Goal: Register for event/course

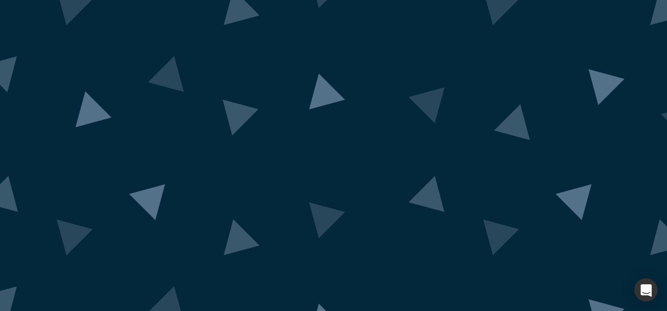
scroll to position [82, 0]
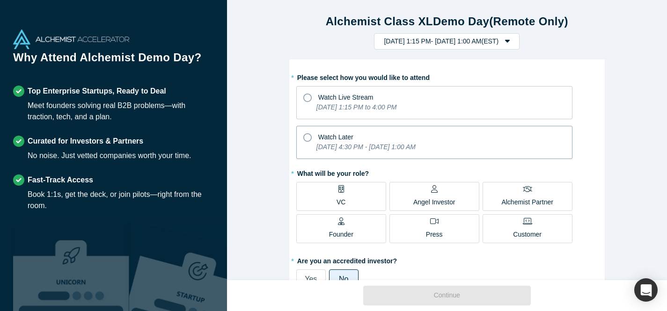
click at [308, 137] on icon at bounding box center [307, 137] width 8 height 8
click at [0, 0] on input "Watch Later [DATE] 4:30 PM - [DATE] 1:00 AM" at bounding box center [0, 0] width 0 height 0
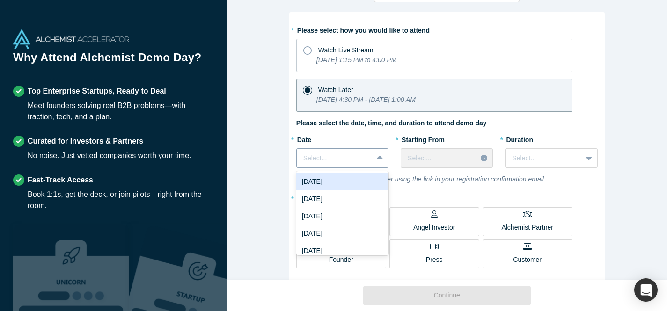
scroll to position [46, 0]
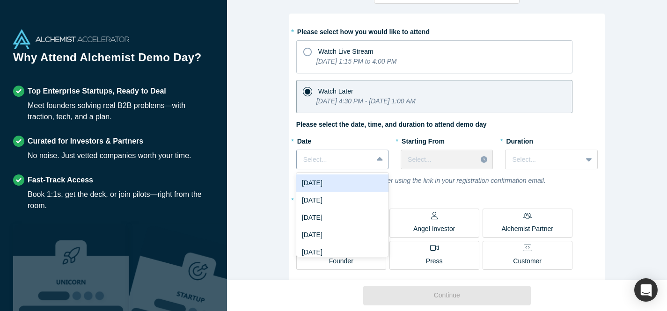
click at [379, 157] on icon at bounding box center [380, 159] width 6 height 9
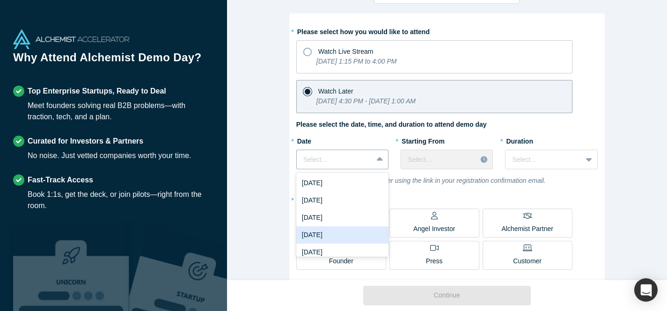
click at [327, 232] on div "[DATE]" at bounding box center [342, 234] width 92 height 17
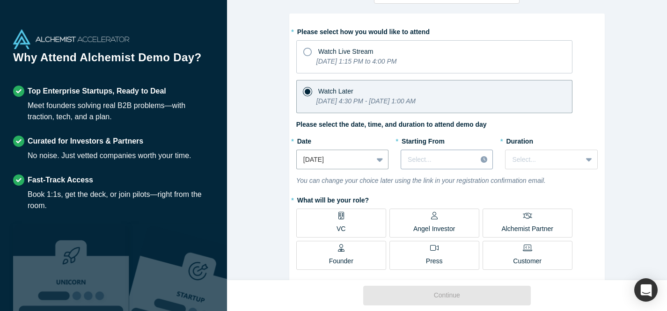
click at [422, 163] on div at bounding box center [438, 160] width 62 height 12
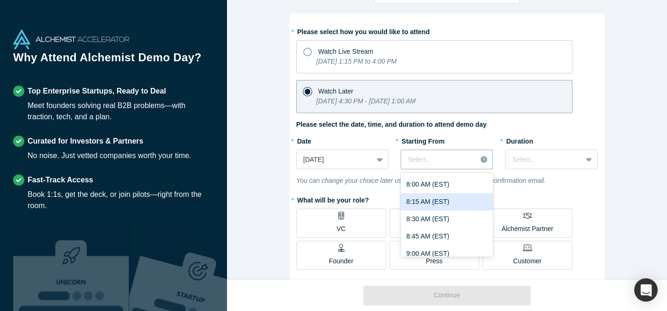
scroll to position [570, 0]
click at [426, 218] on div "8:30 AM (EST)" at bounding box center [446, 218] width 92 height 17
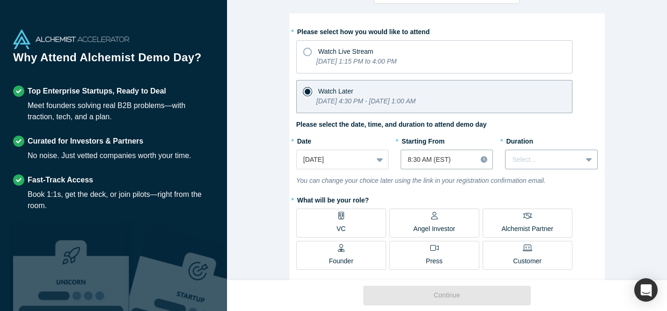
click at [542, 160] on div at bounding box center [543, 160] width 63 height 12
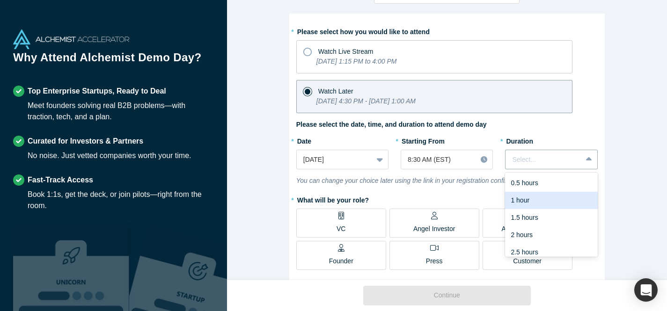
click at [542, 198] on div "1 hour" at bounding box center [551, 200] width 92 height 17
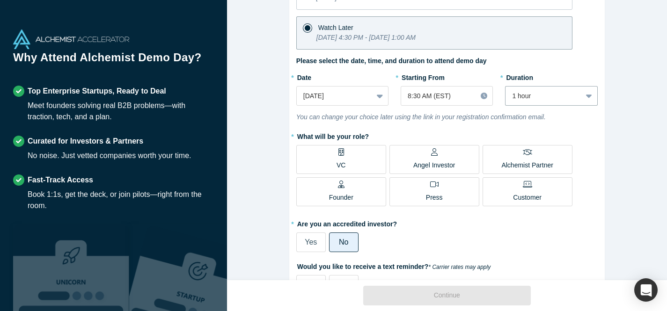
scroll to position [108, 0]
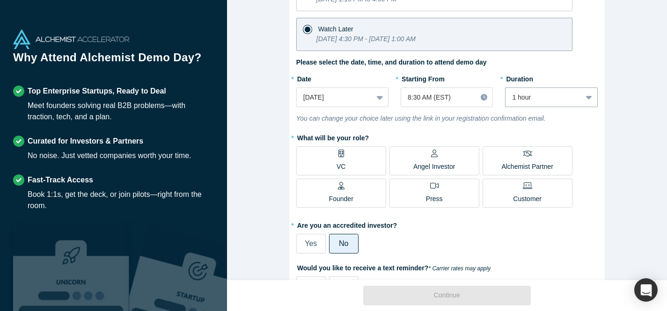
click at [341, 162] on p "VC" at bounding box center [340, 167] width 9 height 10
click at [0, 0] on input "VC" at bounding box center [0, 0] width 0 height 0
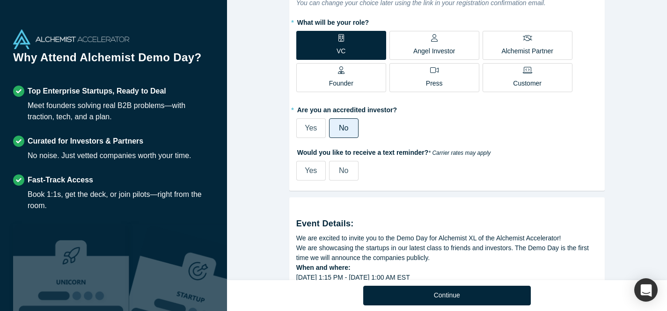
scroll to position [227, 0]
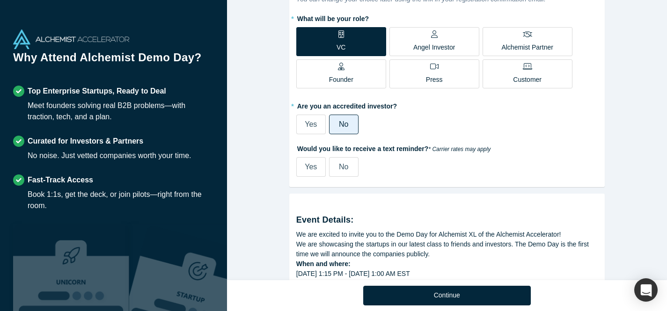
click at [345, 163] on span "No" at bounding box center [343, 167] width 9 height 8
click at [0, 0] on input "No" at bounding box center [0, 0] width 0 height 0
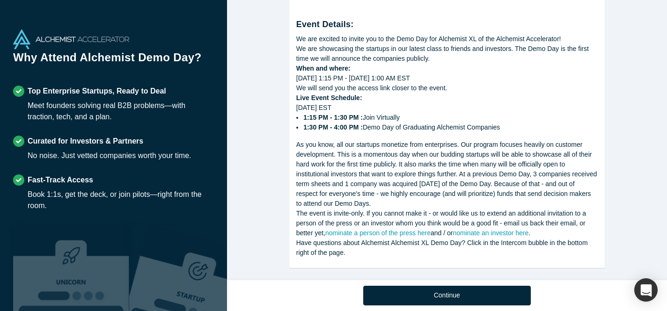
scroll to position [430, 0]
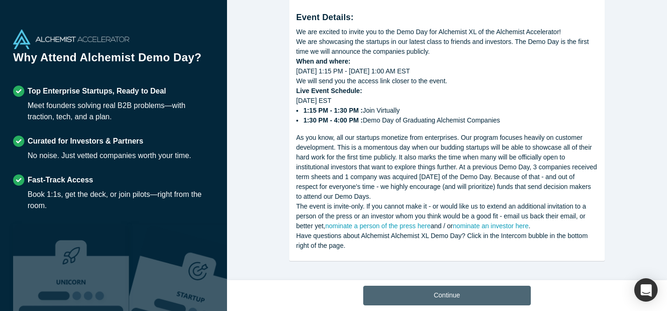
click at [469, 290] on button "Continue" at bounding box center [446, 296] width 167 height 20
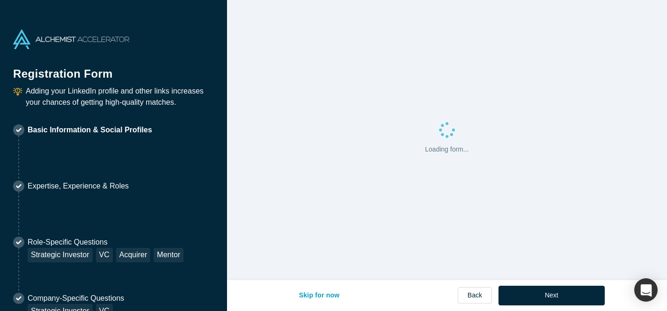
select select "US"
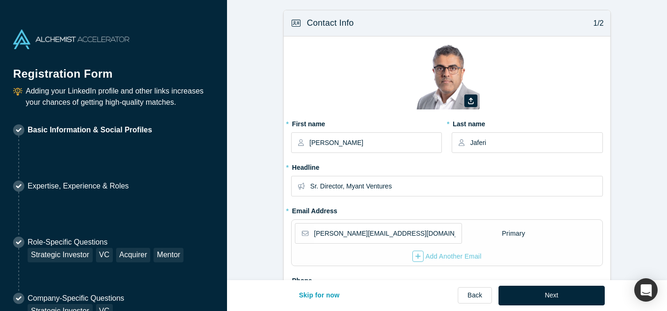
type input "[GEOGRAPHIC_DATA], [GEOGRAPHIC_DATA], [GEOGRAPHIC_DATA]"
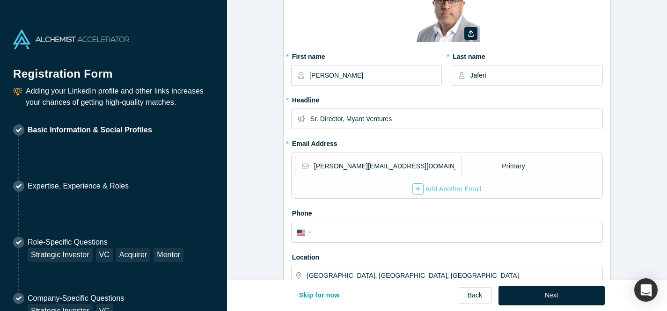
scroll to position [65, 0]
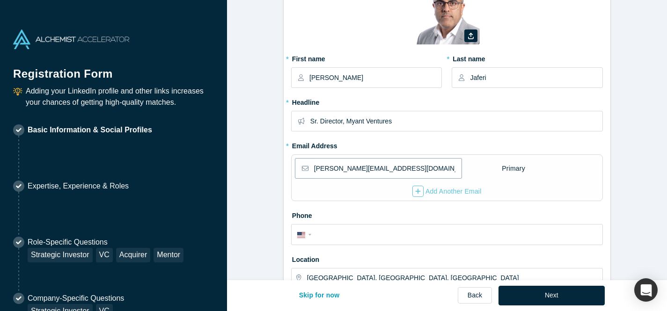
drag, startPoint x: 415, startPoint y: 172, endPoint x: 293, endPoint y: 168, distance: 122.1
click at [293, 168] on div "[PERSON_NAME][EMAIL_ADDRESS][DOMAIN_NAME] Primary Add Another Email" at bounding box center [447, 177] width 312 height 47
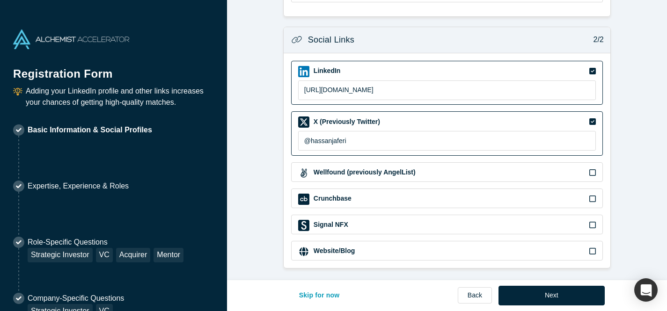
scroll to position [353, 0]
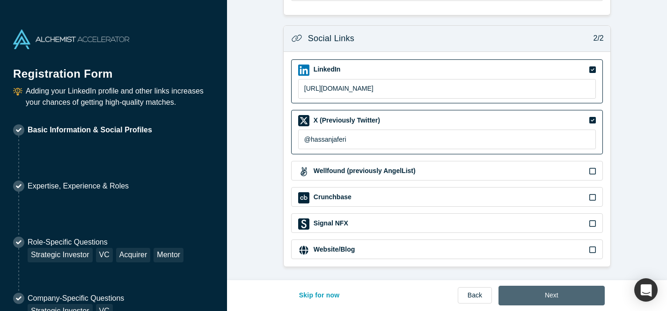
type input "[PERSON_NAME][EMAIL_ADDRESS][DOMAIN_NAME]"
click at [572, 292] on button "Next" at bounding box center [551, 296] width 106 height 20
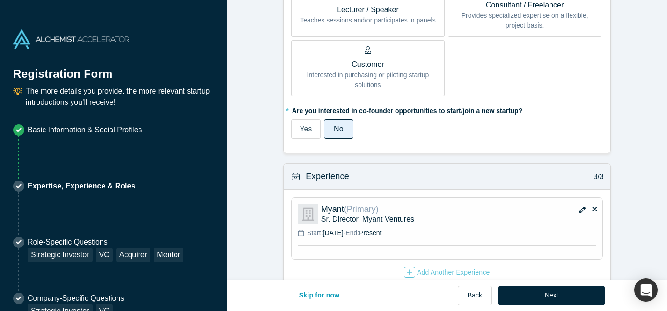
scroll to position [596, 0]
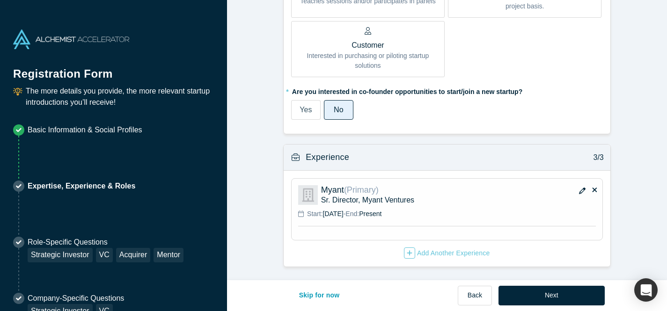
click at [536, 294] on button "Next" at bounding box center [551, 296] width 106 height 20
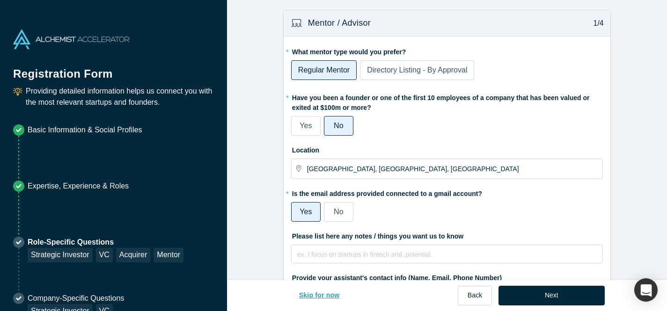
click at [325, 293] on button "Skip for now" at bounding box center [319, 296] width 60 height 20
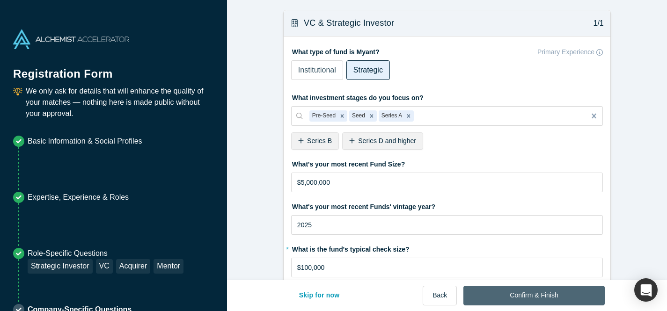
click at [509, 292] on button "Confirm & Finish" at bounding box center [533, 296] width 141 height 20
